Goal: Navigation & Orientation: Find specific page/section

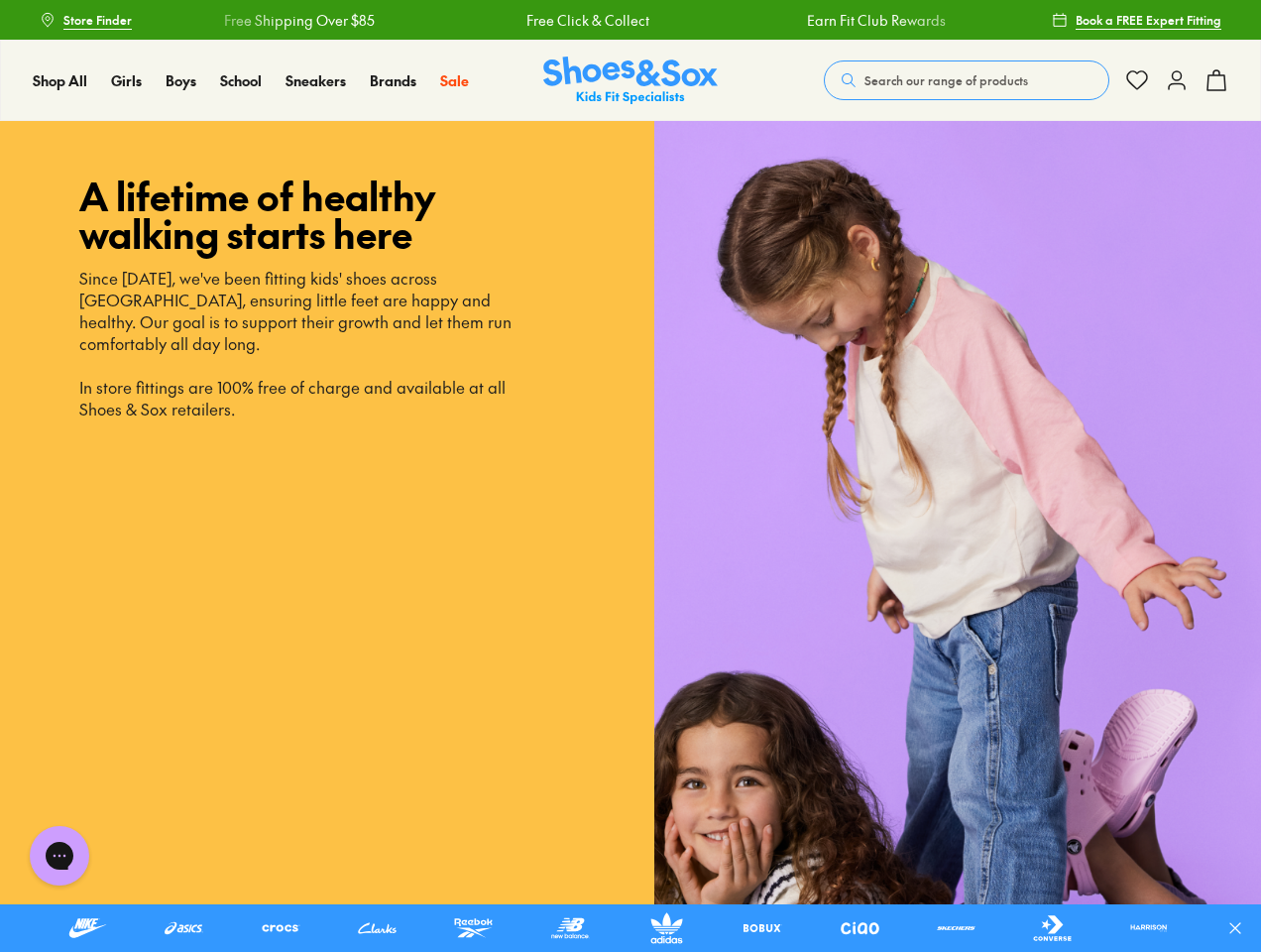
click at [1243, 928] on icon at bounding box center [1235, 928] width 20 height 20
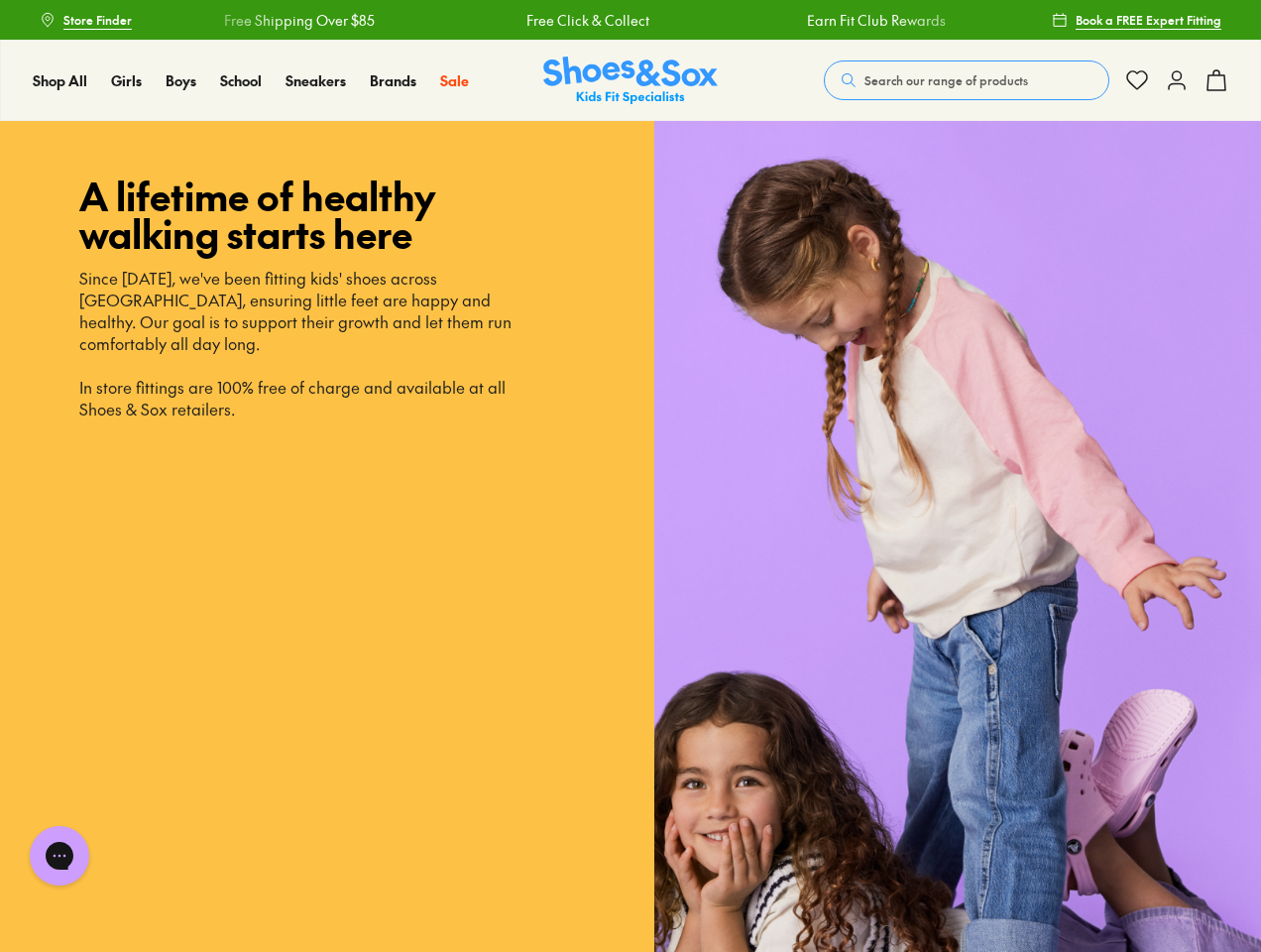
click at [967, 81] on span "Search our range of products" at bounding box center [946, 81] width 163 height 18
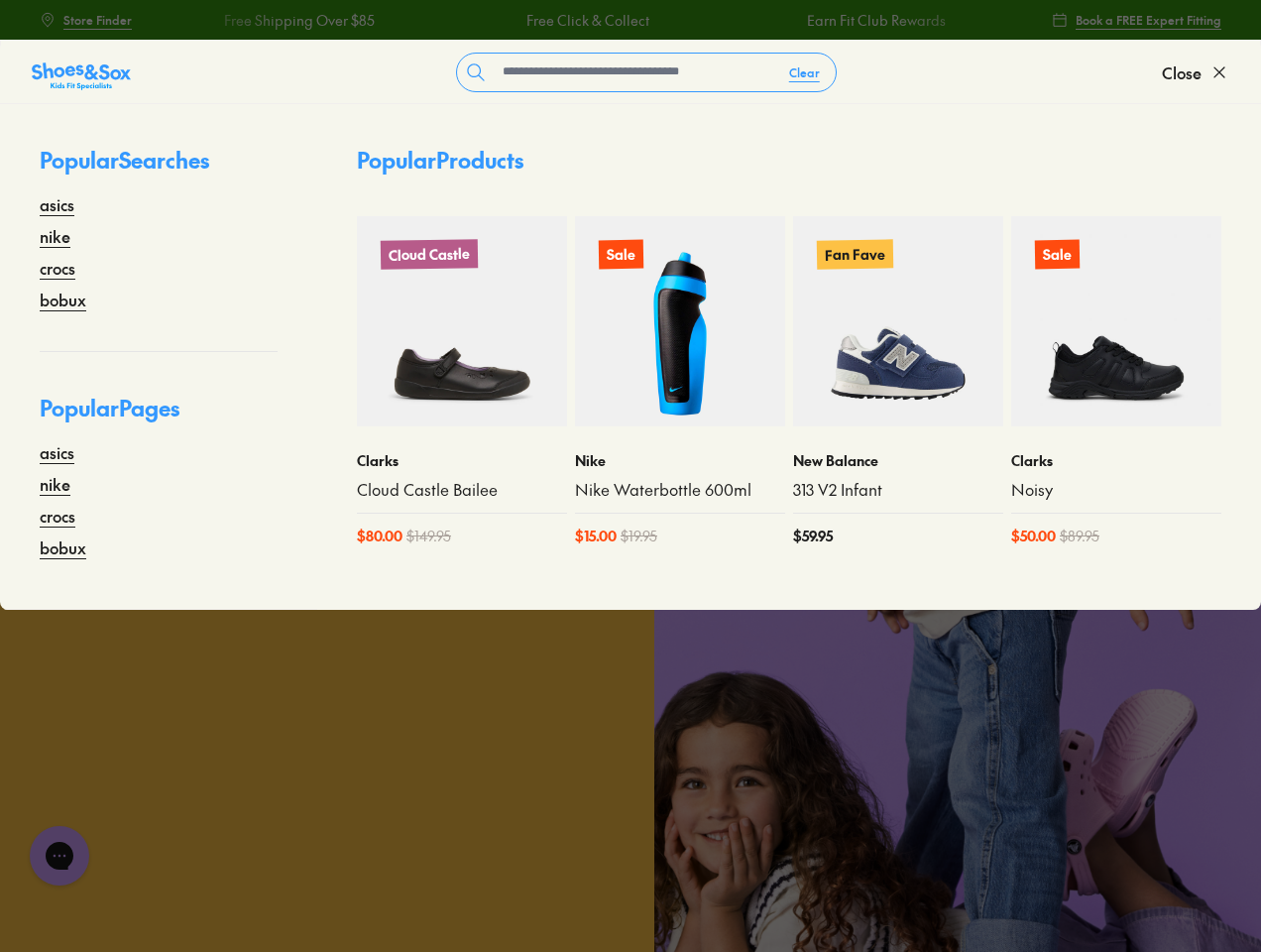
click at [805, 73] on button "Clear" at bounding box center [804, 73] width 63 height 36
click at [1195, 73] on span "Close" at bounding box center [1182, 73] width 40 height 24
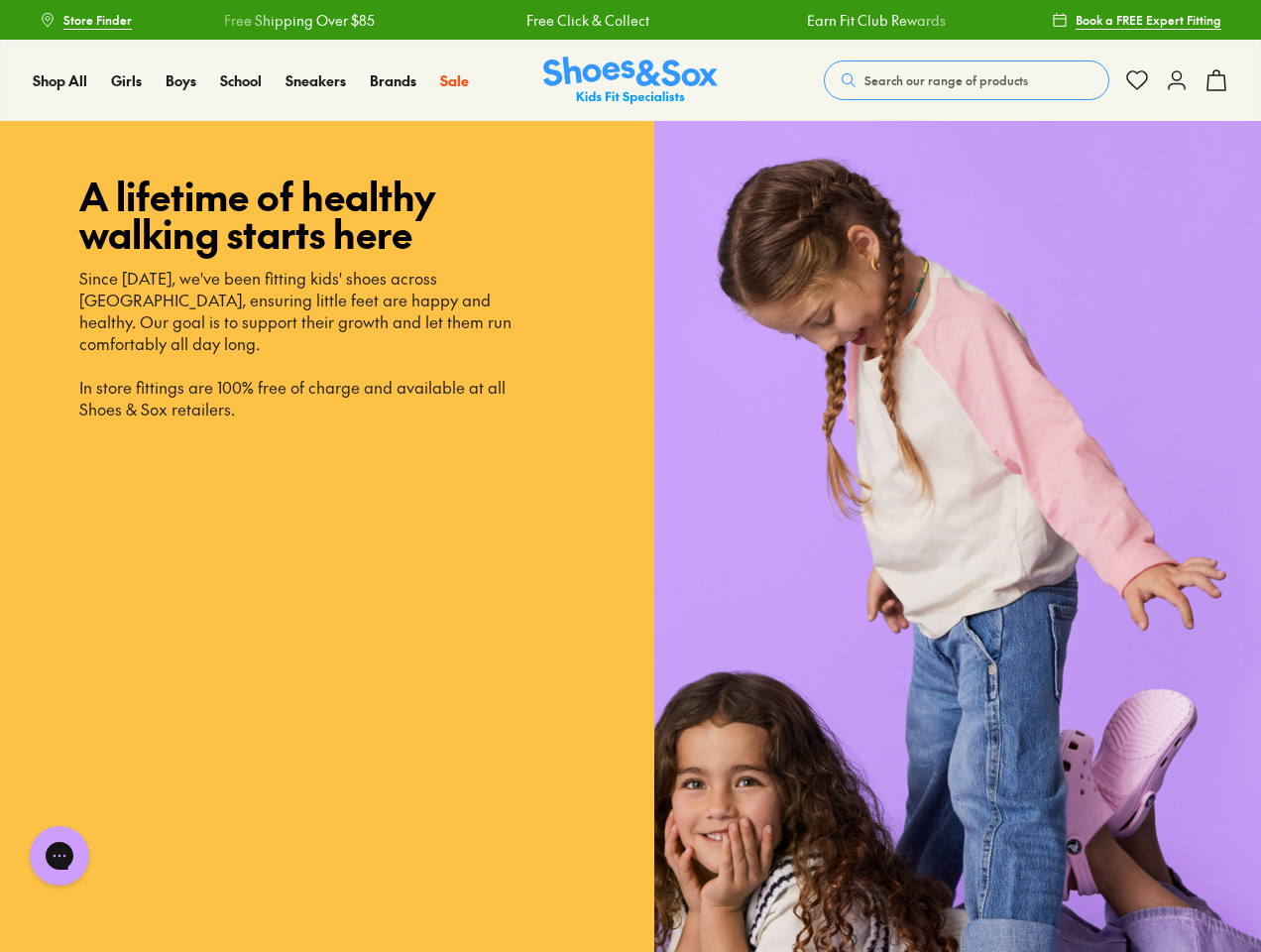
click at [1216, 81] on icon at bounding box center [1216, 81] width 24 height 24
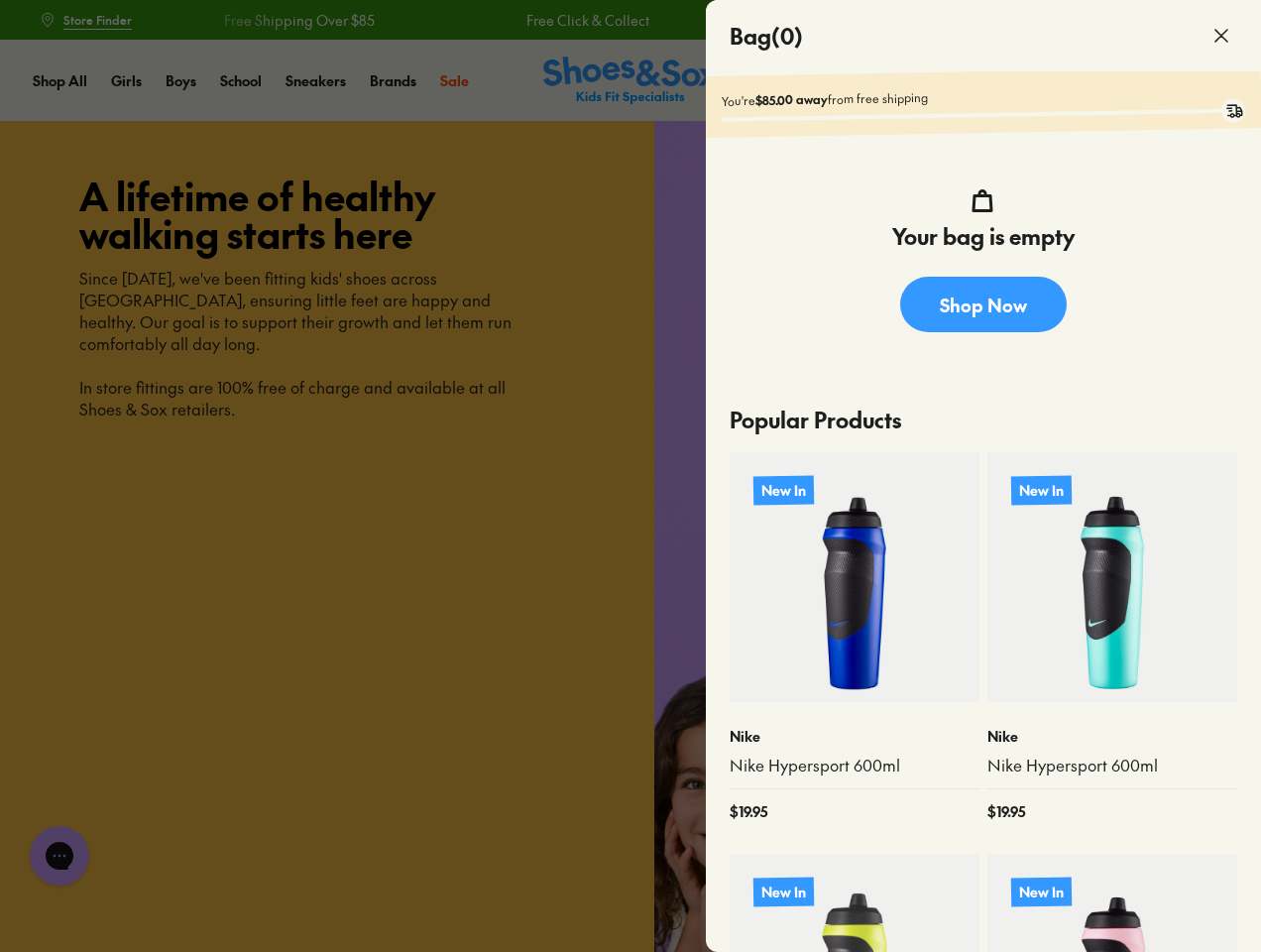
click at [60, 855] on div at bounding box center [630, 476] width 1261 height 952
